Goal: Information Seeking & Learning: Learn about a topic

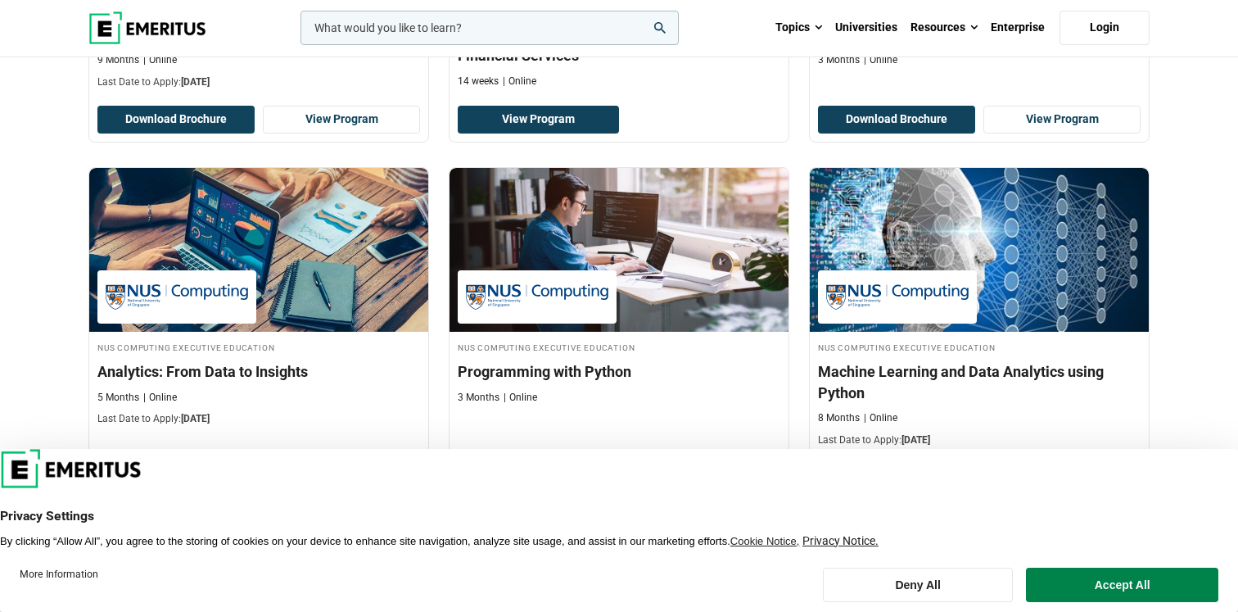
scroll to position [644, 0]
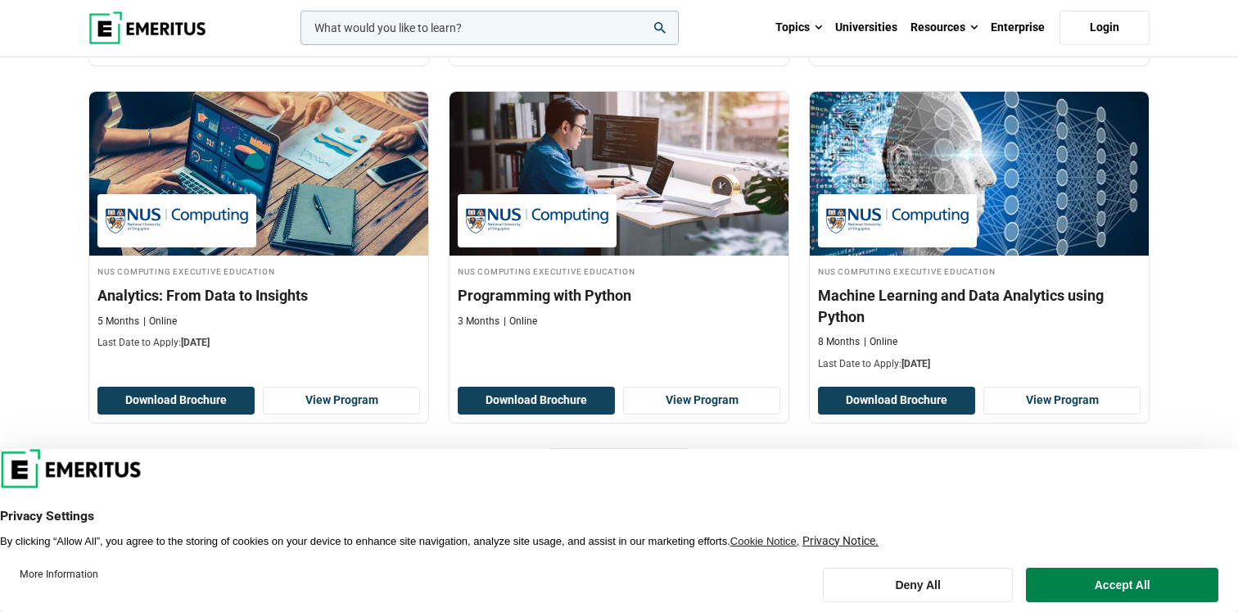
click at [355, 35] on input "woocommerce-product-search-field-0" at bounding box center [490, 28] width 378 height 34
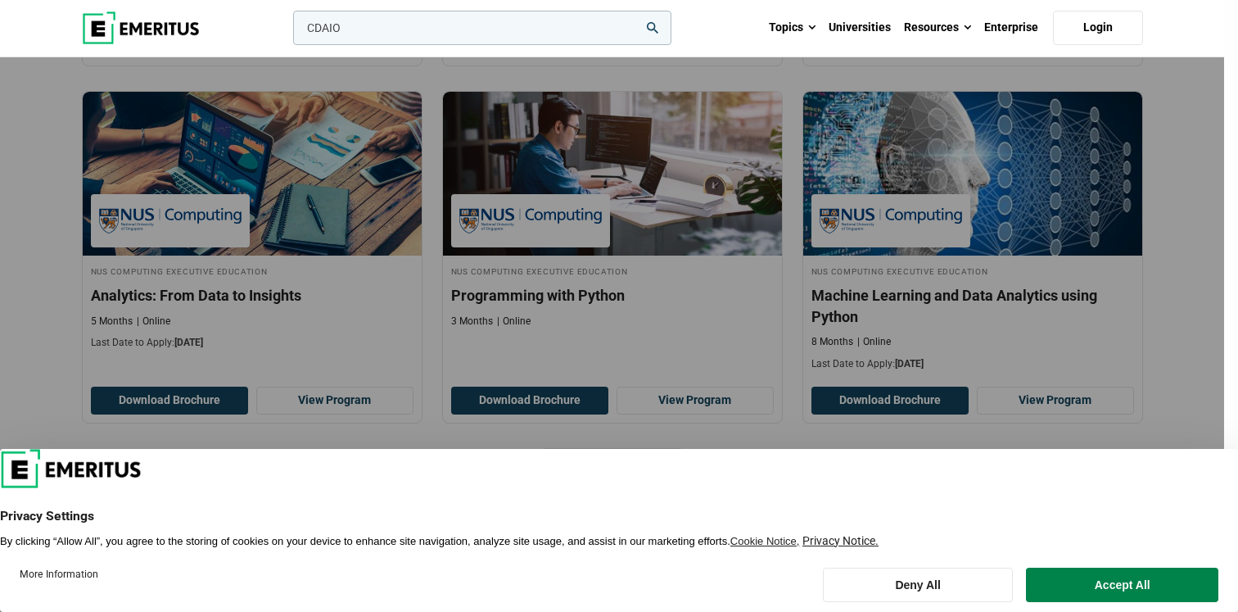
type input "CDAIO"
click at [290, 32] on button "search" at bounding box center [290, 32] width 0 height 0
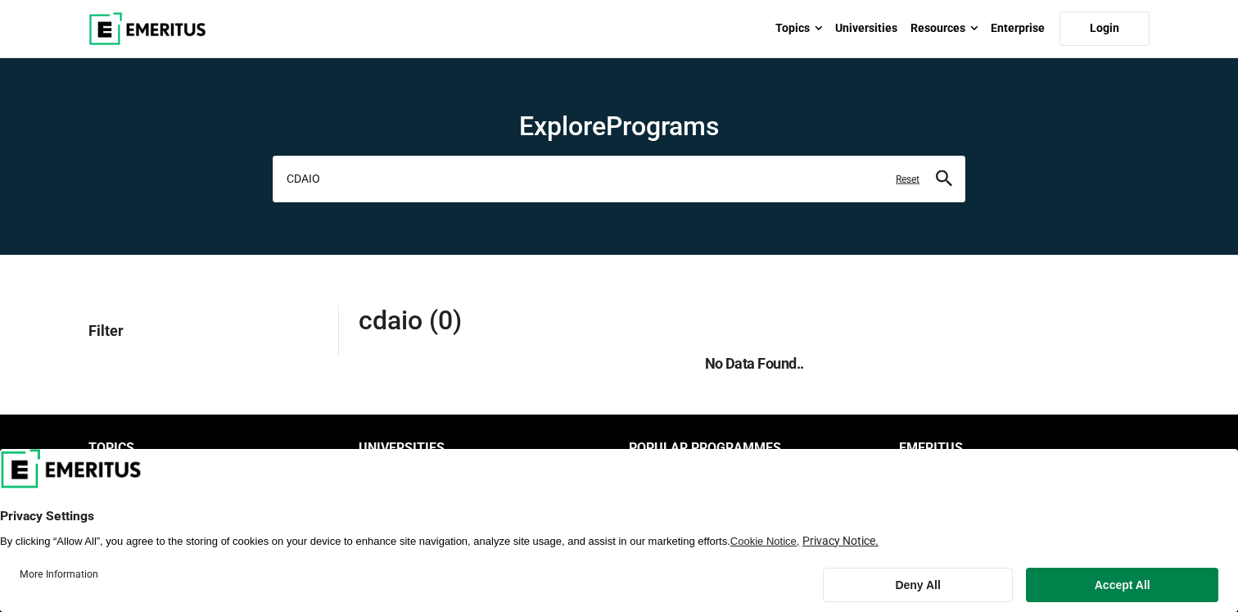
click at [337, 182] on input "CDAIO" at bounding box center [619, 179] width 693 height 46
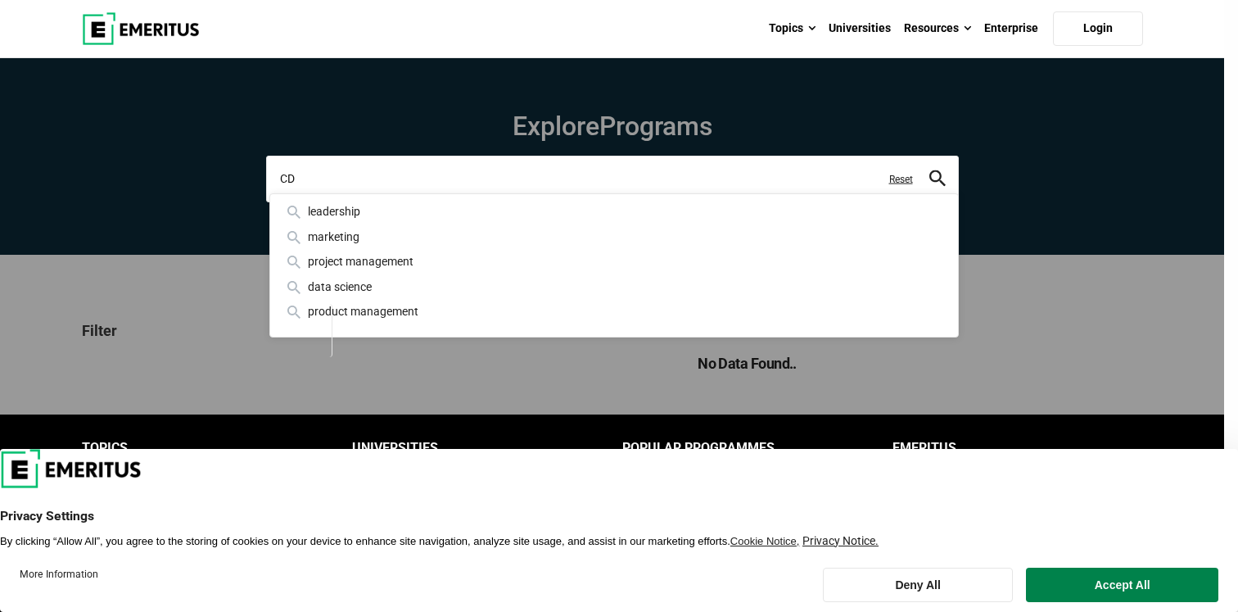
type input "C"
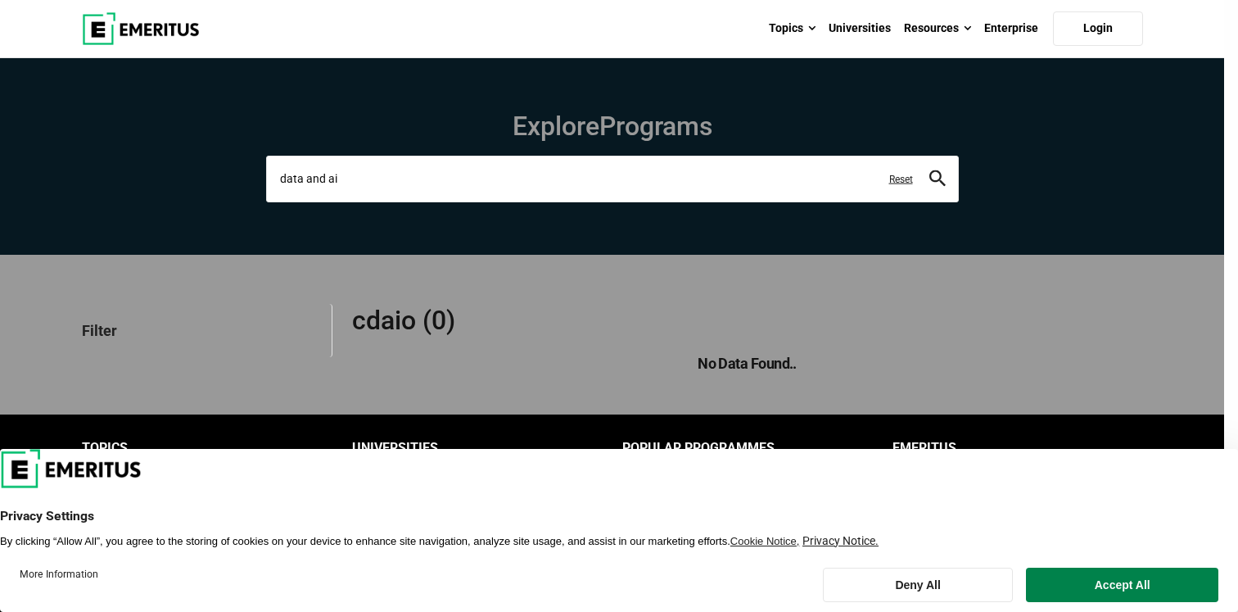
click at [929, 170] on button "search" at bounding box center [937, 179] width 16 height 19
type input "data and ai leadership"
click at [929, 170] on button "search" at bounding box center [937, 179] width 16 height 19
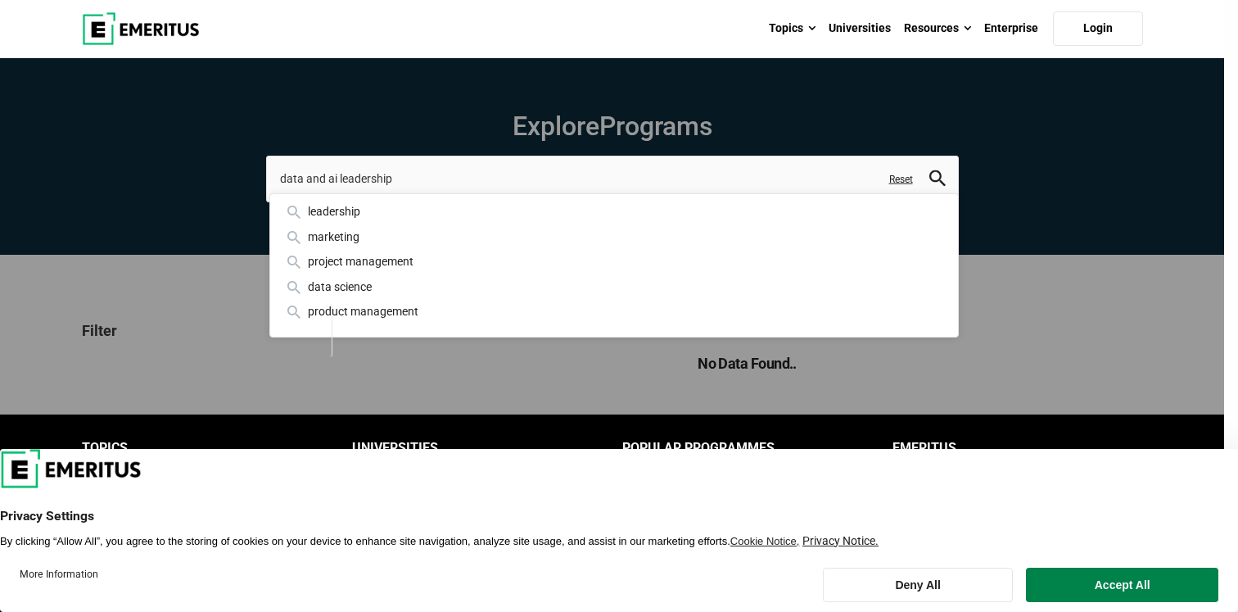
click at [939, 174] on icon "search" at bounding box center [937, 178] width 16 height 16
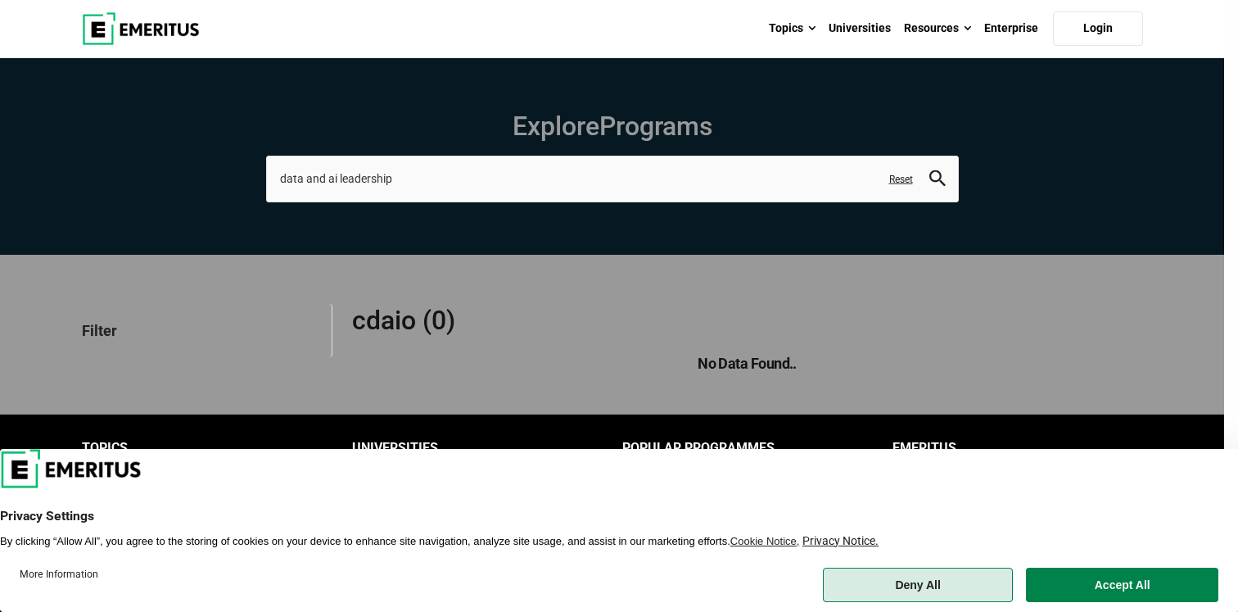
click at [893, 577] on button "Deny All" at bounding box center [918, 584] width 191 height 34
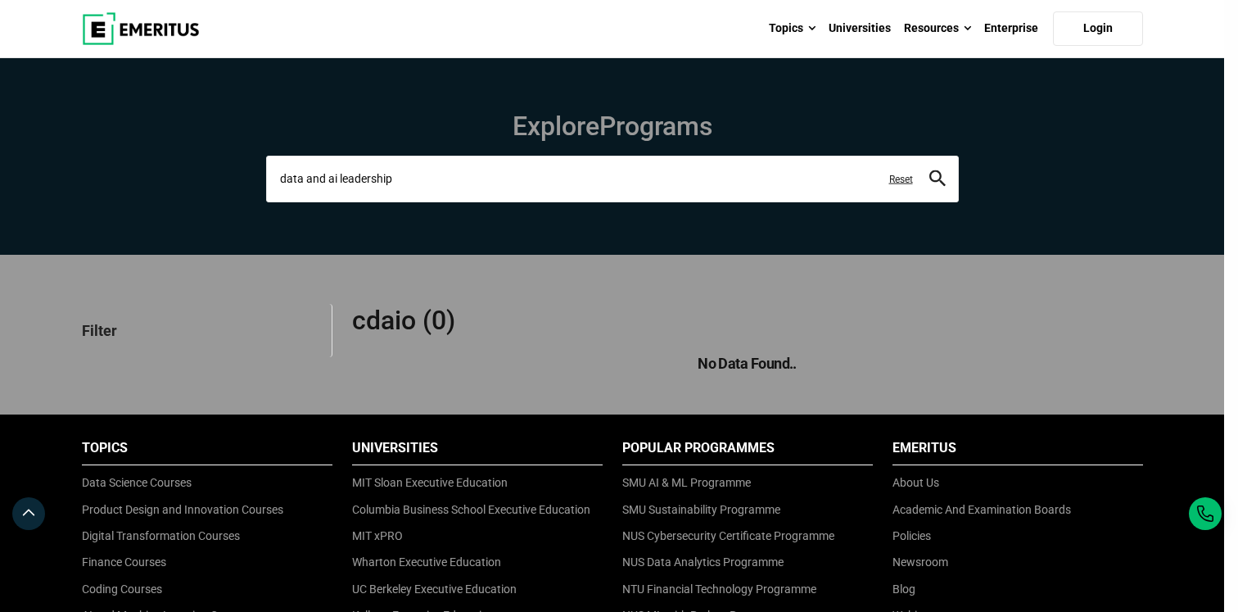
click at [405, 179] on input "data and ai leadership" at bounding box center [612, 179] width 693 height 46
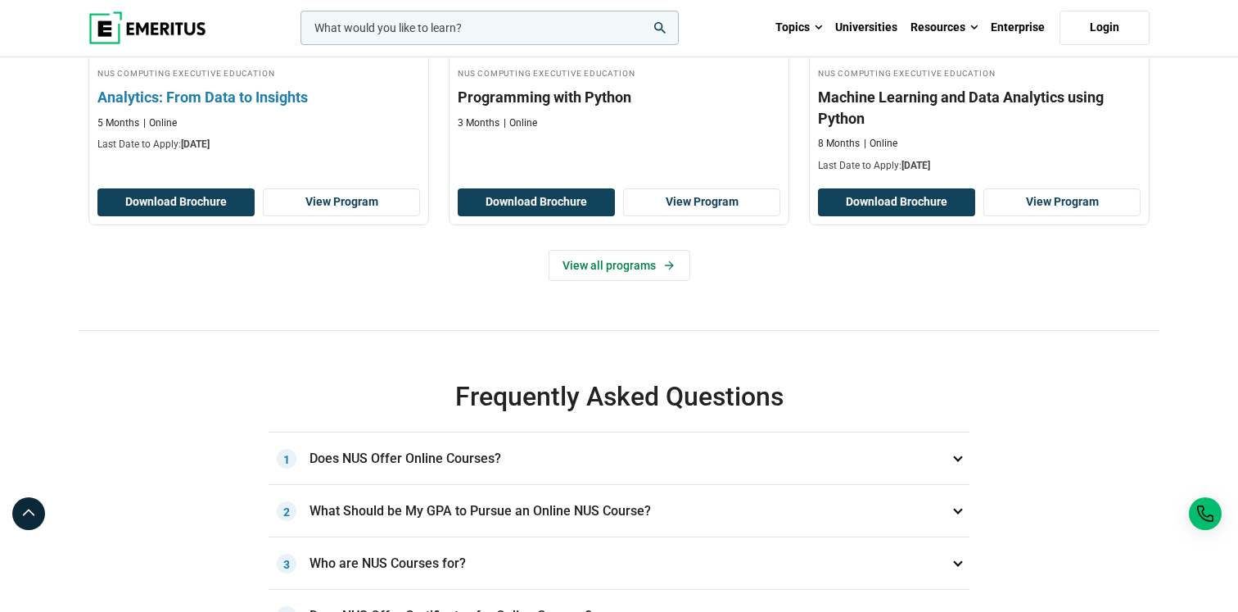
scroll to position [843, 0]
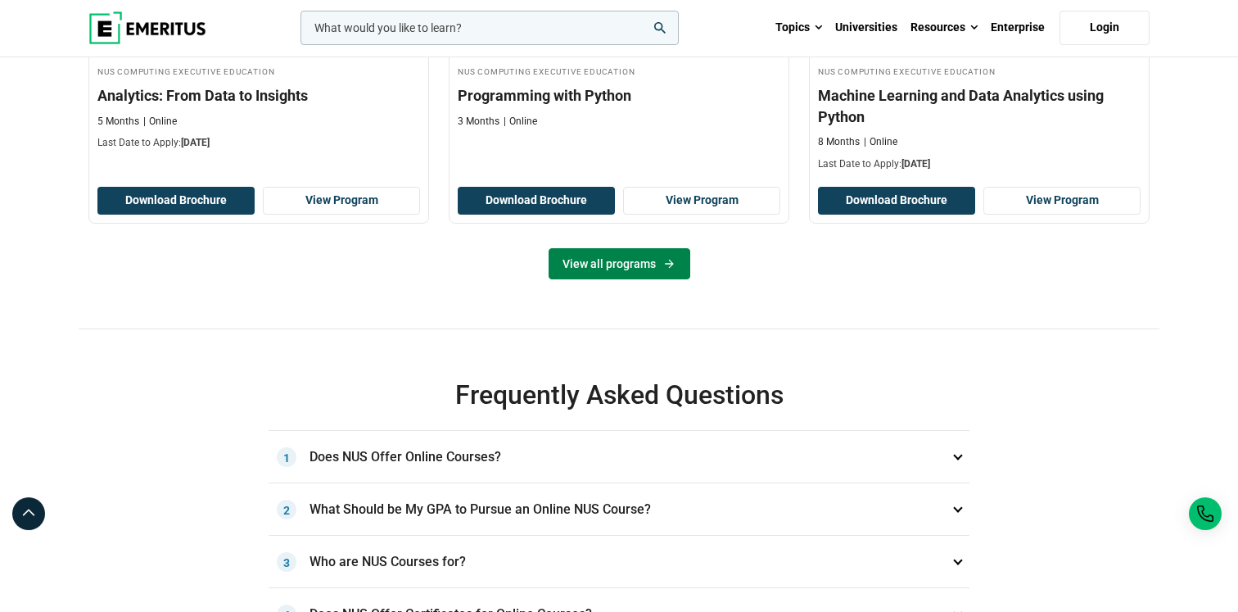
click at [587, 279] on link "View all programs" at bounding box center [620, 263] width 142 height 31
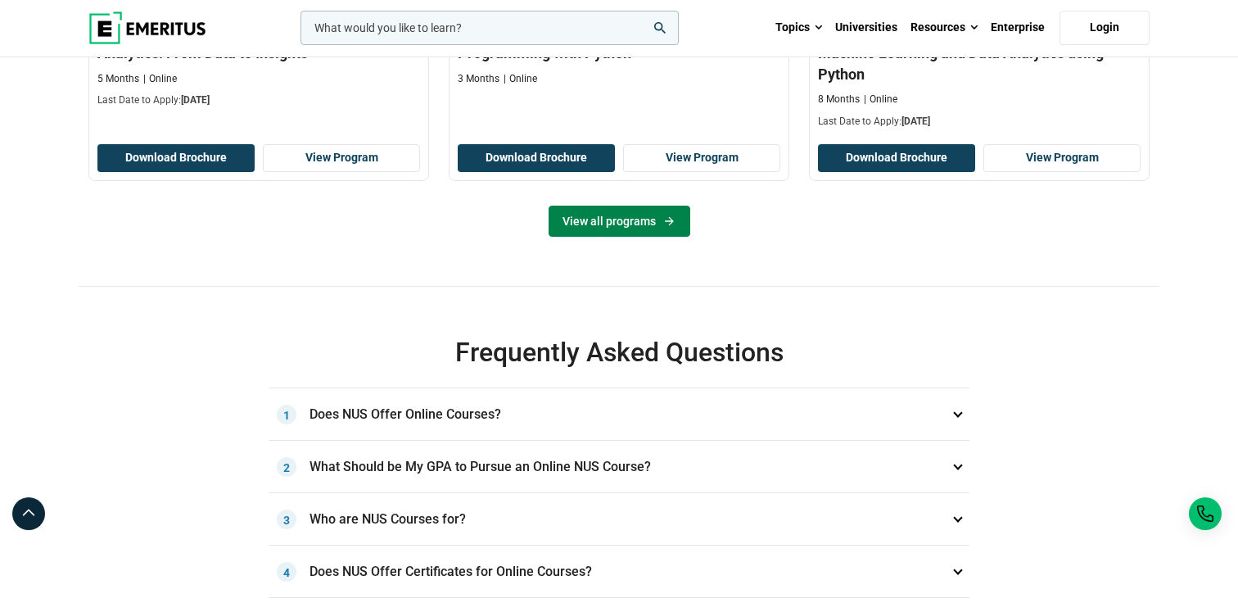
scroll to position [972, 0]
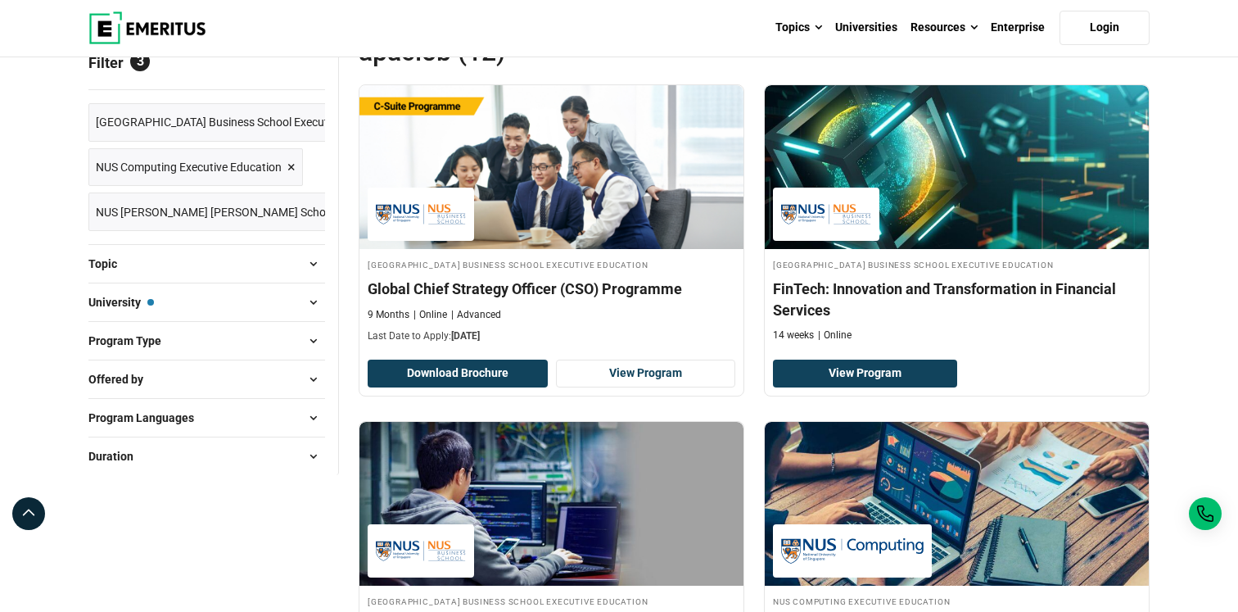
scroll to position [218, 0]
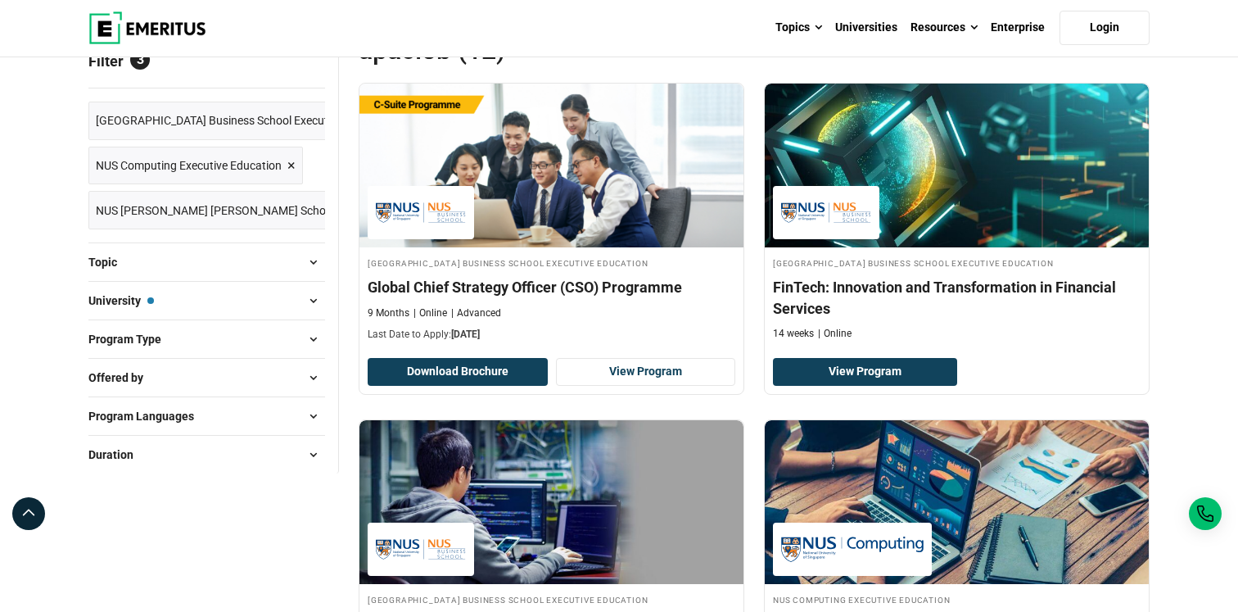
click at [292, 162] on span "×" at bounding box center [291, 166] width 8 height 24
click at [401, 206] on span "×" at bounding box center [405, 210] width 8 height 24
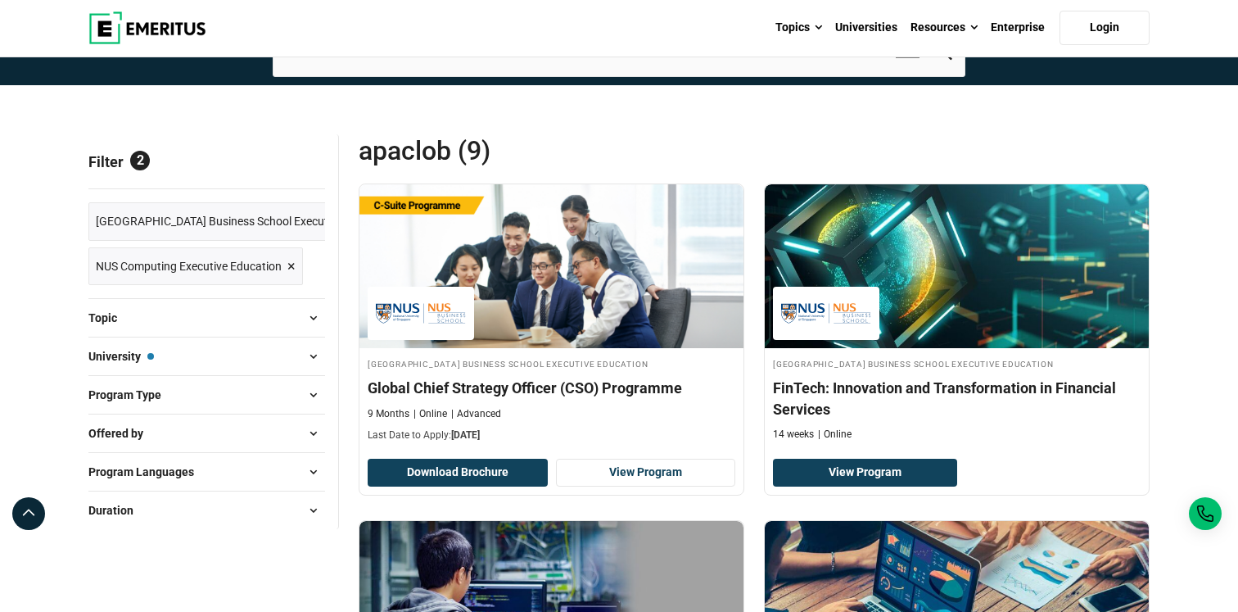
scroll to position [120, 0]
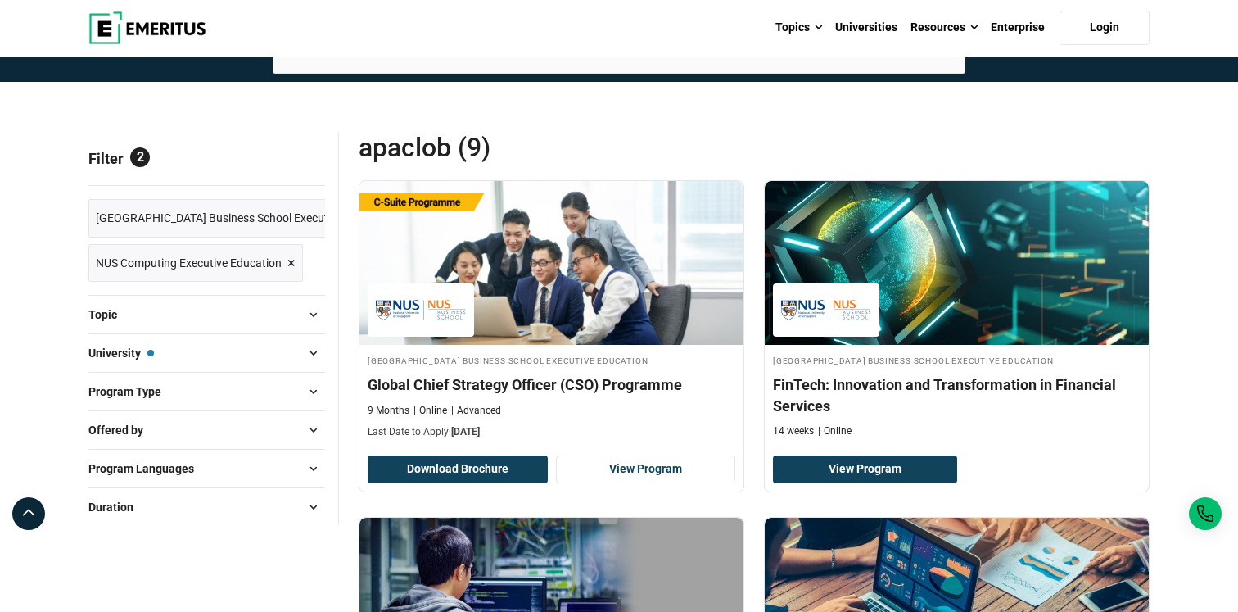
click at [307, 317] on span at bounding box center [313, 314] width 25 height 25
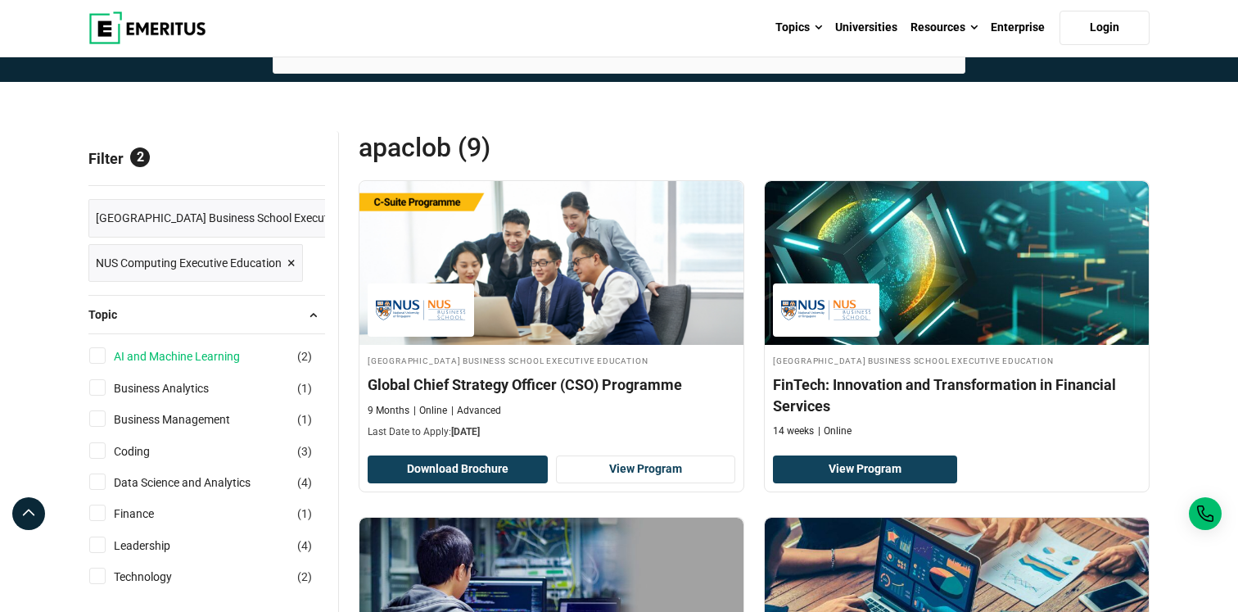
click at [216, 350] on link "AI and Machine Learning" at bounding box center [193, 356] width 159 height 18
checkbox input "true"
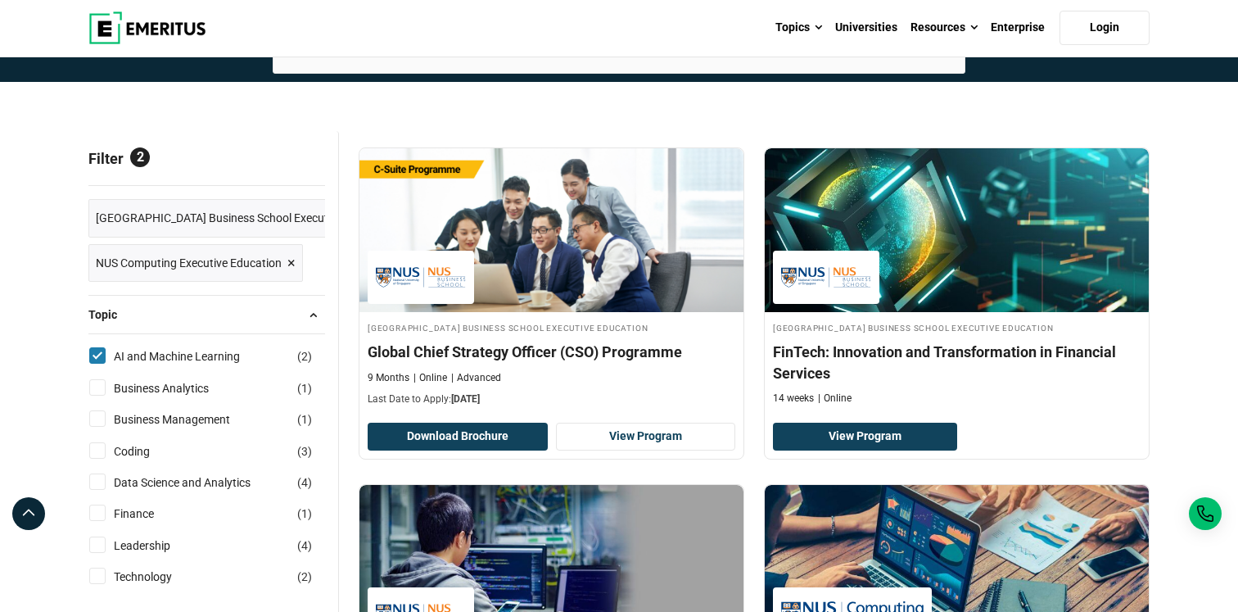
click at [102, 549] on input "Leadership ( 4 )" at bounding box center [97, 544] width 16 height 16
checkbox input "true"
click at [105, 579] on input "Technology ( 2 )" at bounding box center [97, 575] width 16 height 16
checkbox input "true"
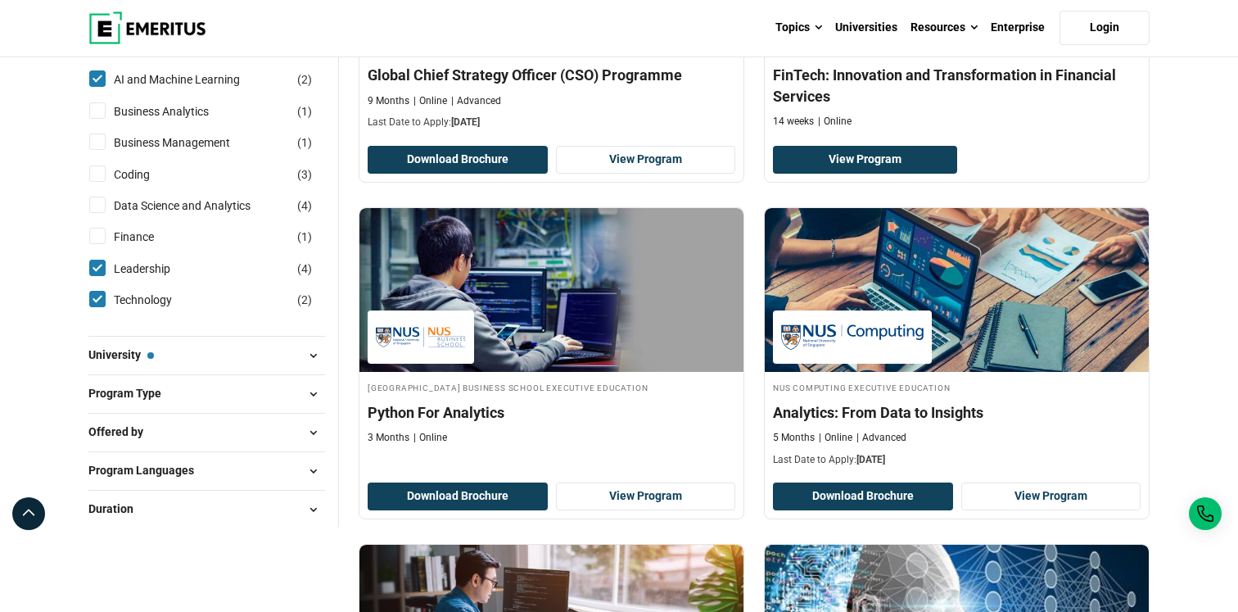
scroll to position [399, 0]
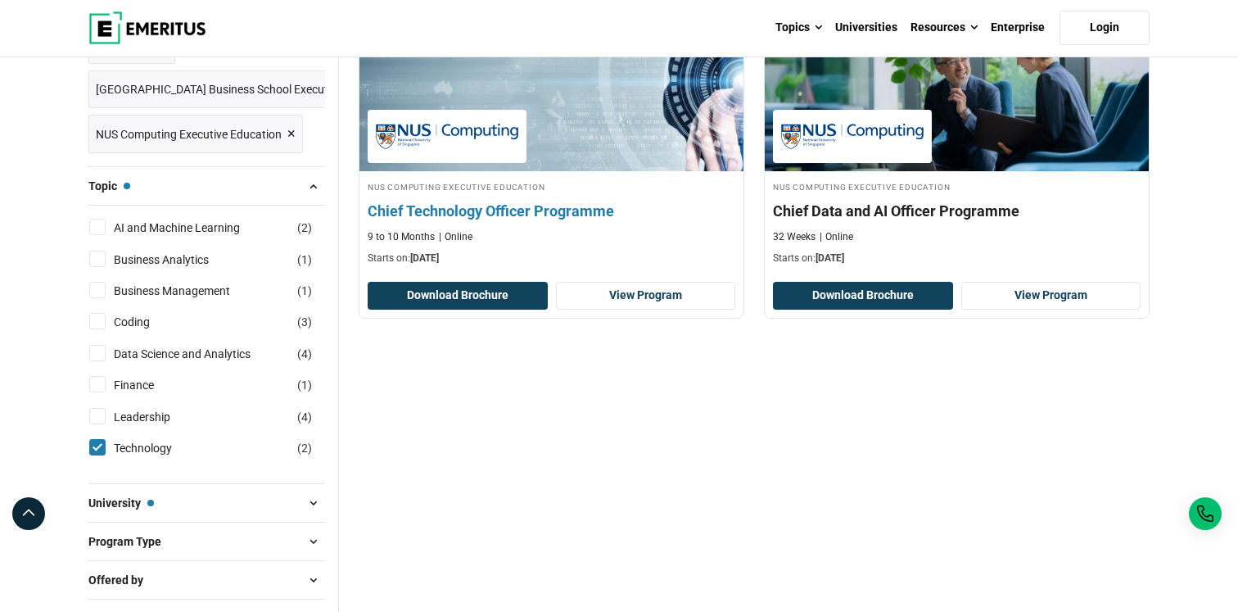
scroll to position [296, 0]
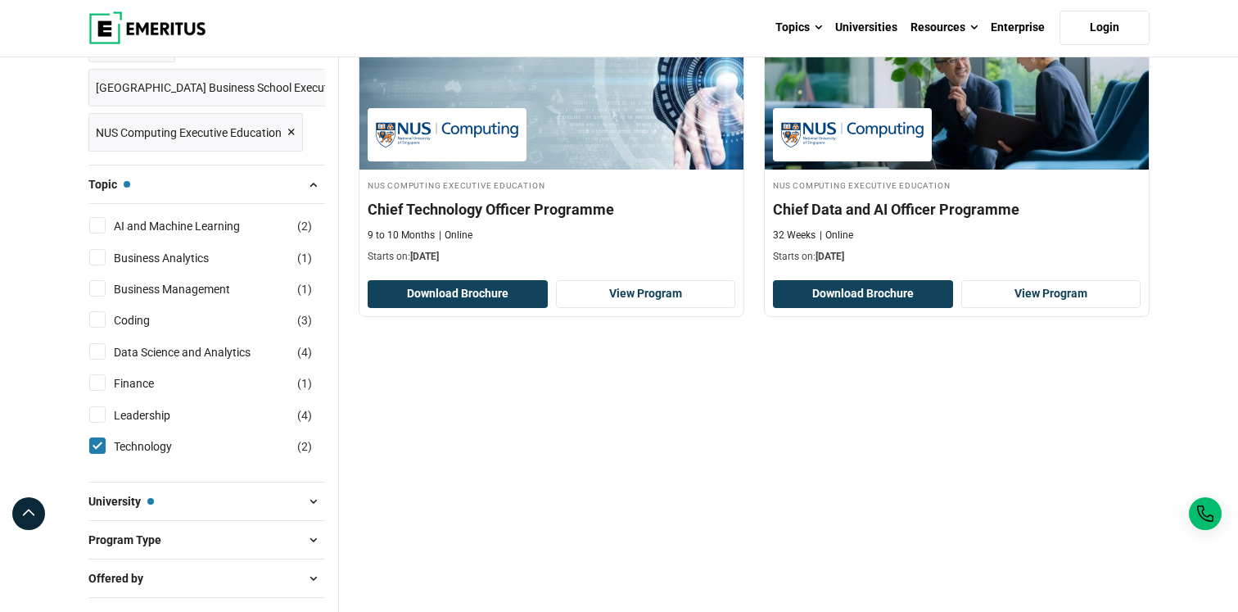
click at [276, 536] on button "Program Type" at bounding box center [206, 539] width 237 height 25
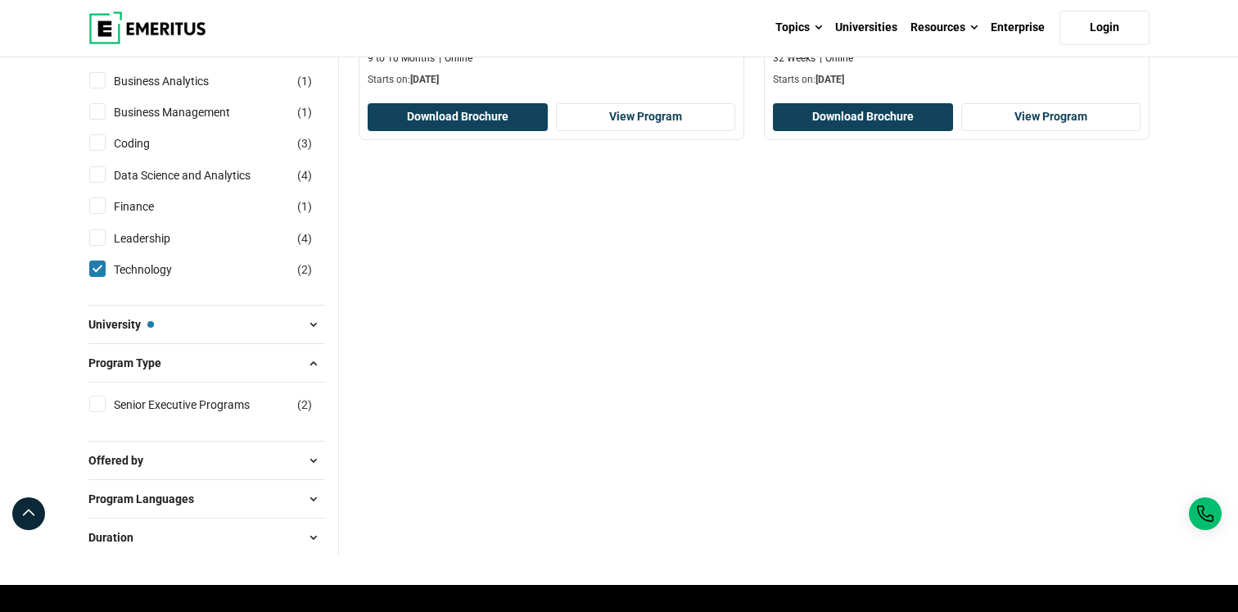
scroll to position [478, 0]
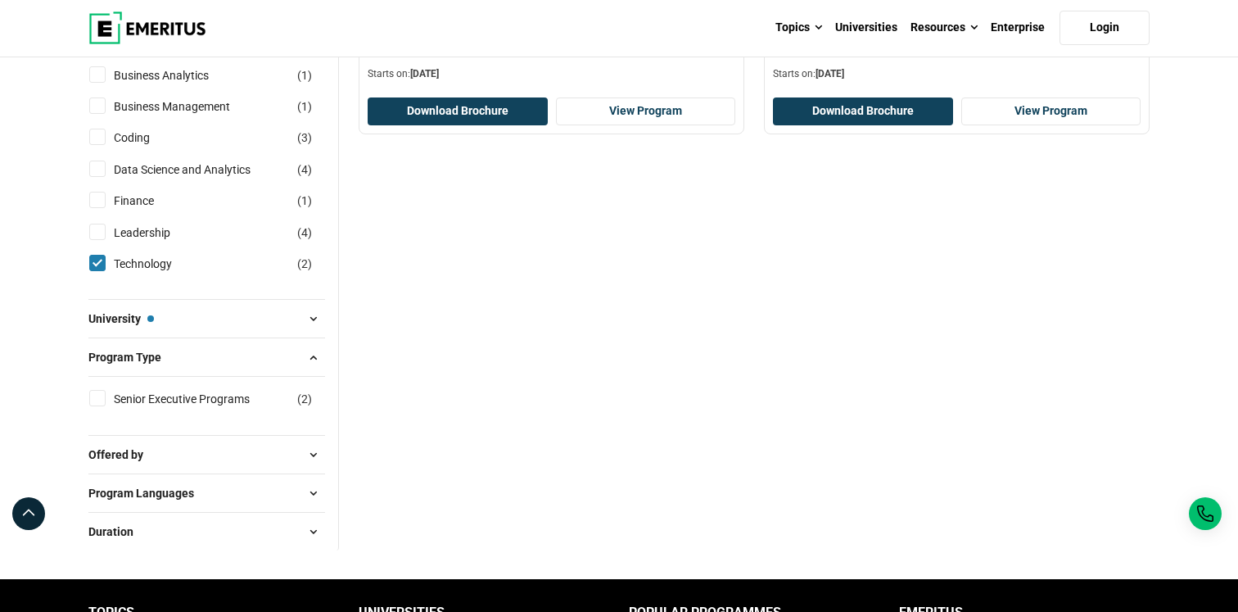
click at [98, 400] on input "Senior Executive Programs ( 2 )" at bounding box center [97, 398] width 16 height 16
checkbox input "true"
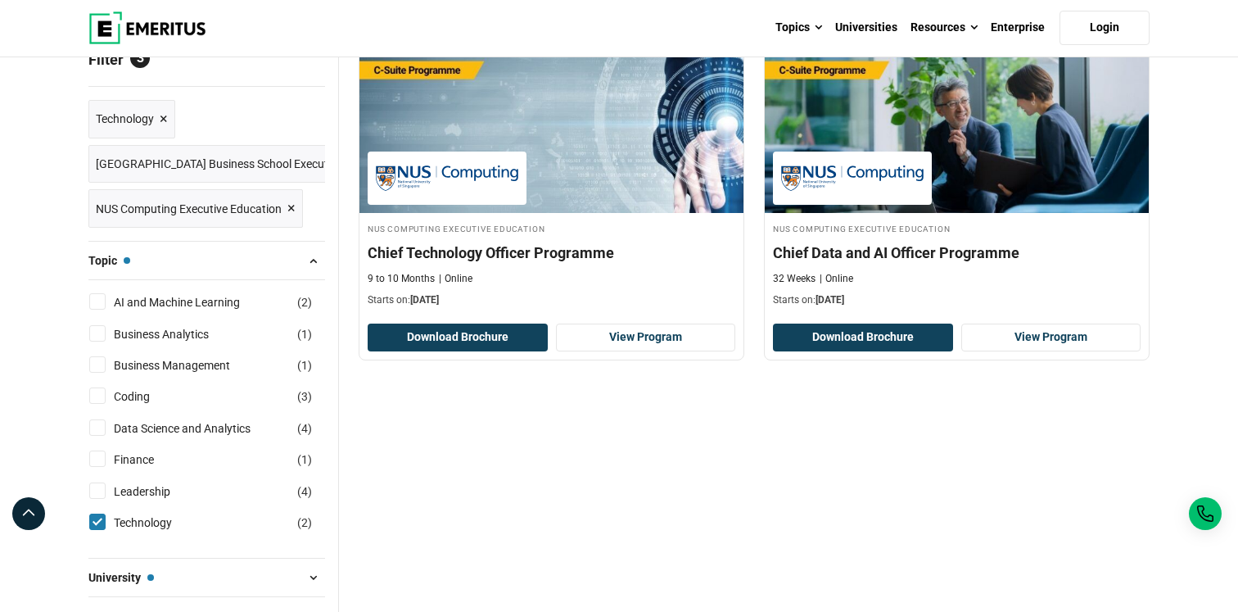
scroll to position [187, 0]
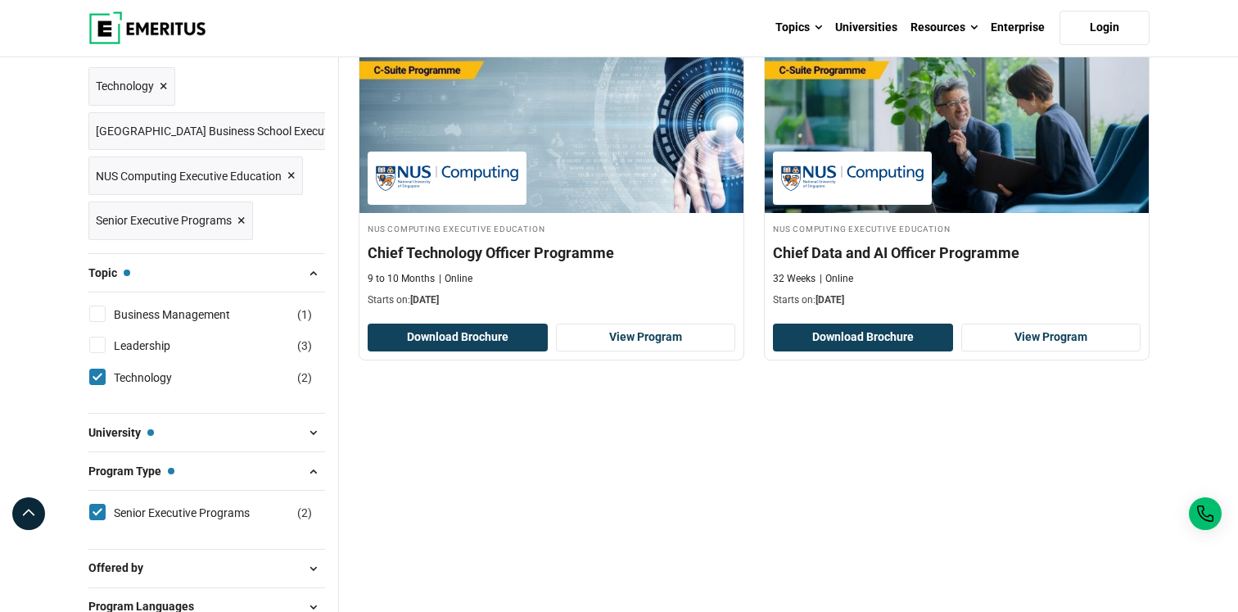
scroll to position [254, 0]
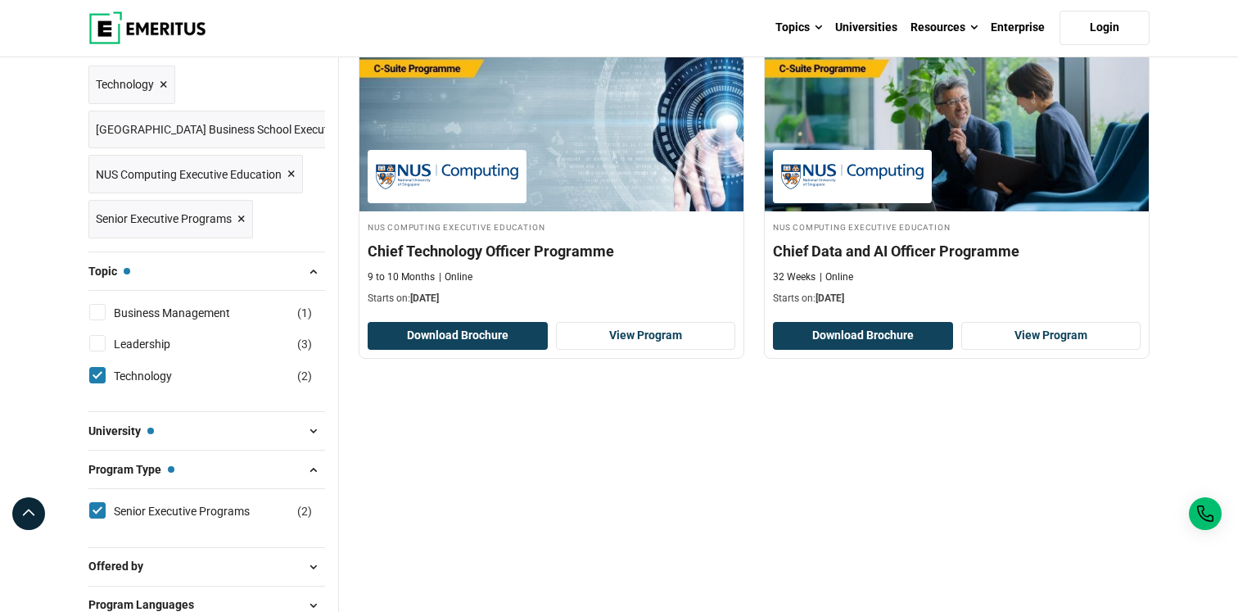
click at [100, 436] on span "University — NUS Computing Executive Education" at bounding box center [121, 431] width 66 height 18
click at [313, 431] on span at bounding box center [313, 430] width 25 height 25
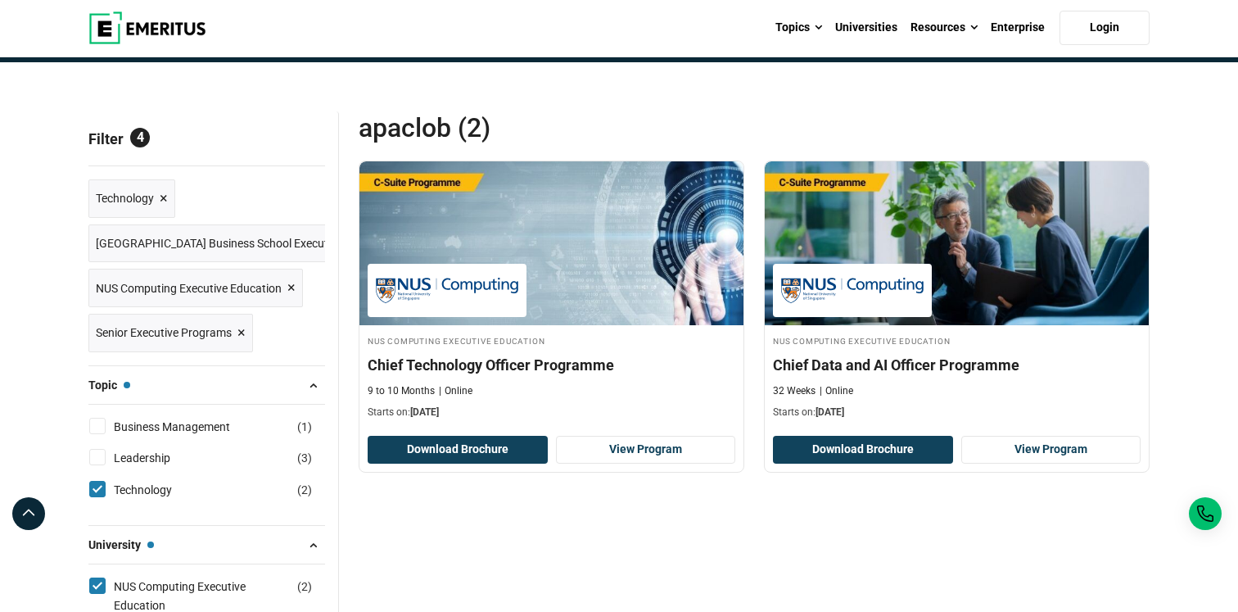
scroll to position [106, 0]
